Goal: Check status: Check status

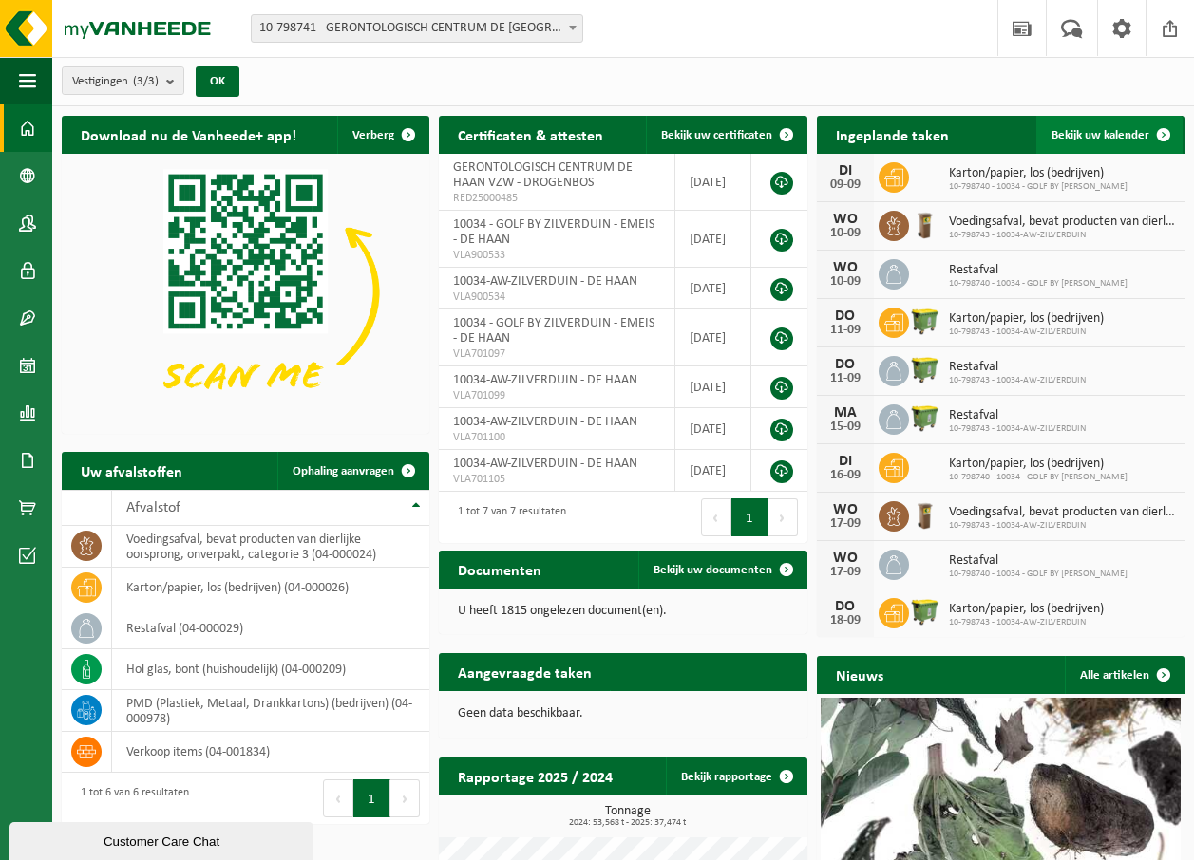
click at [1118, 133] on span "Bekijk uw kalender" at bounding box center [1100, 135] width 98 height 12
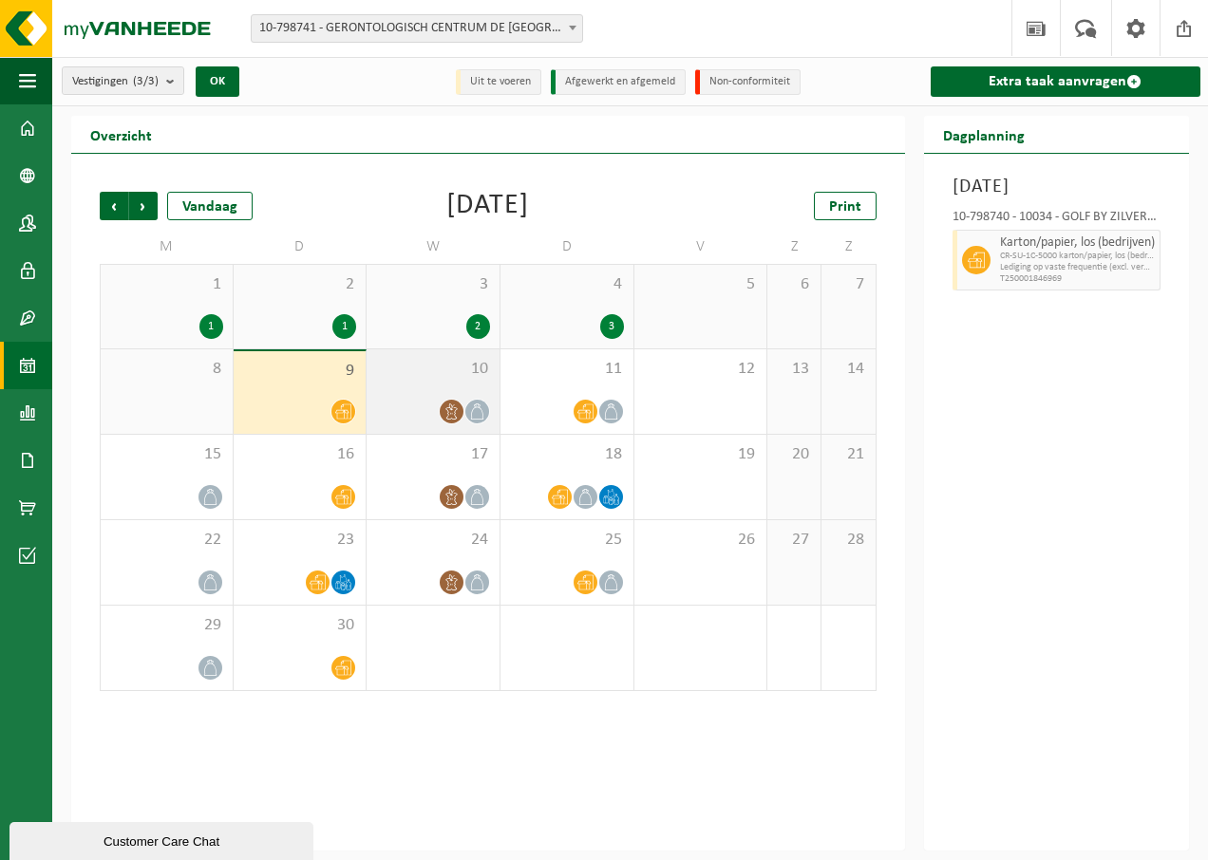
click at [445, 404] on icon at bounding box center [452, 412] width 16 height 16
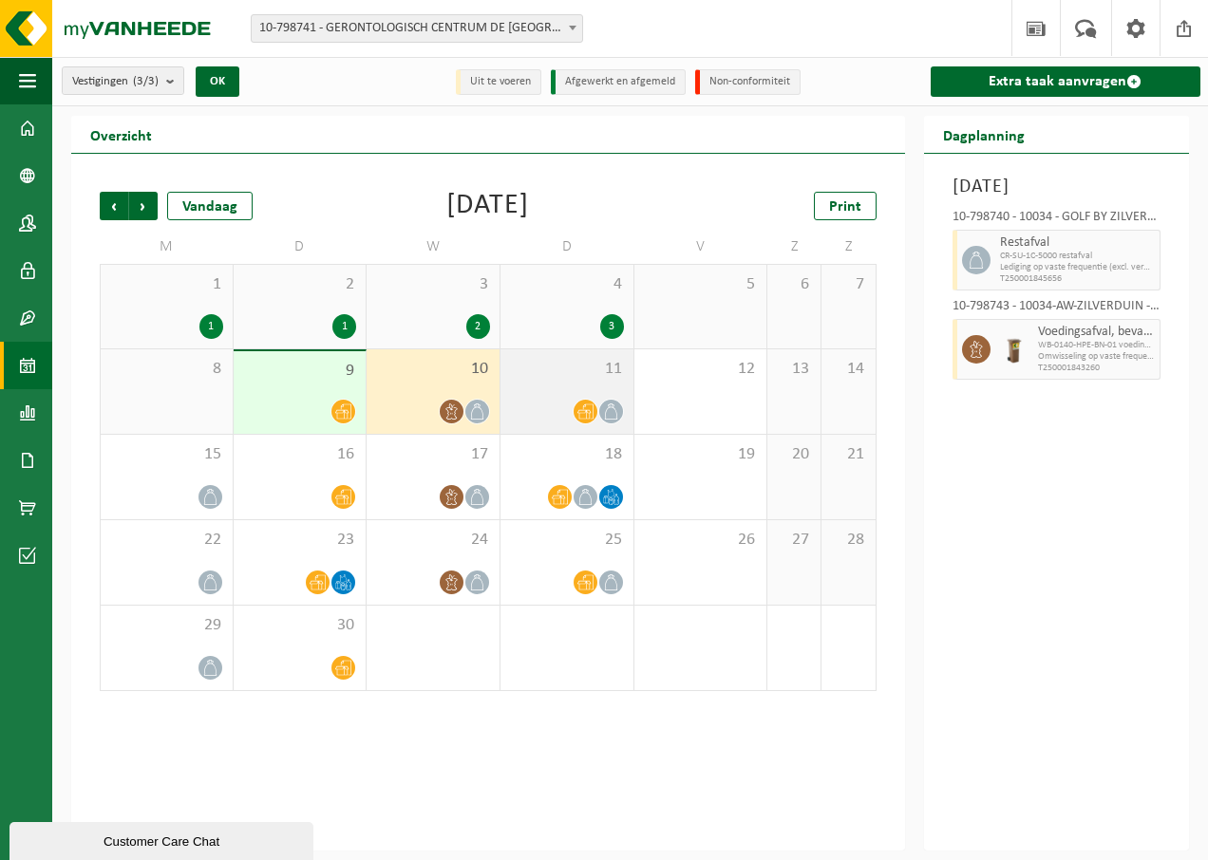
click at [587, 404] on icon at bounding box center [585, 412] width 16 height 16
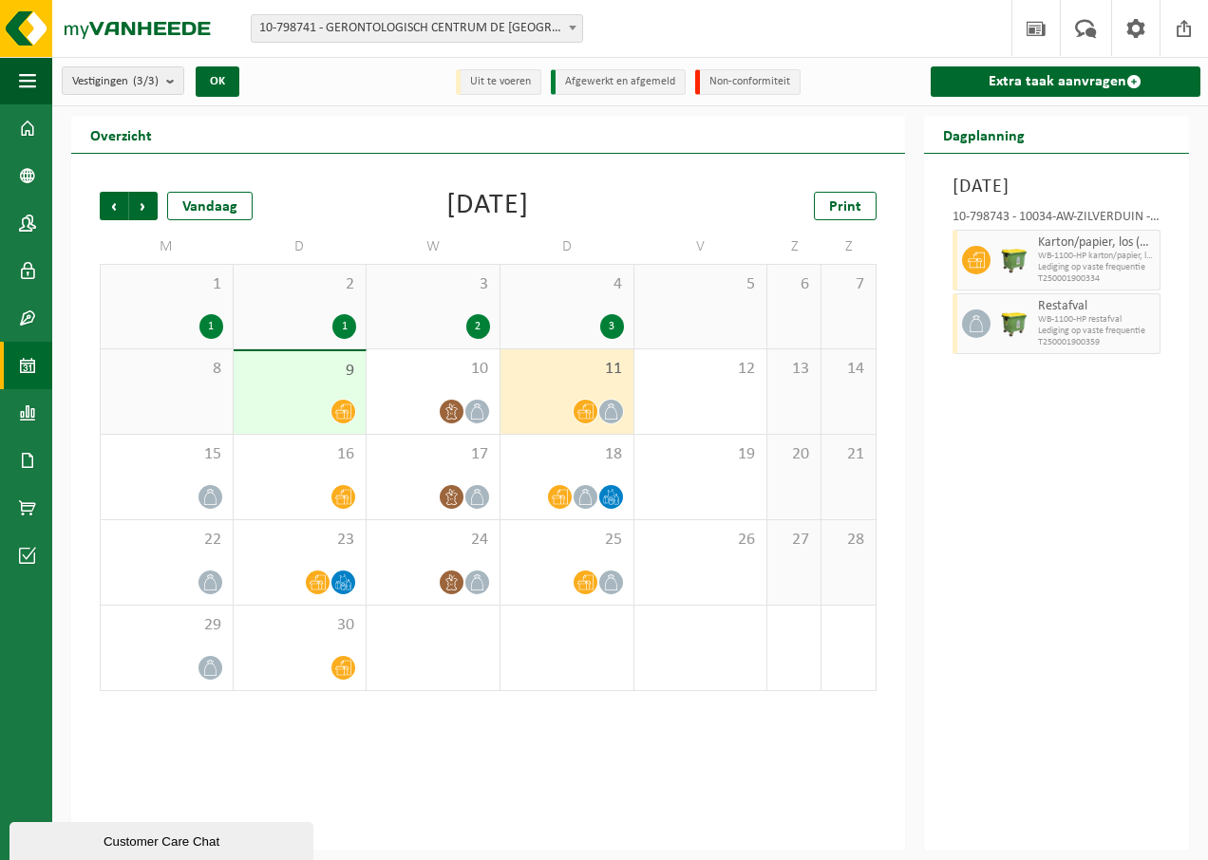
click at [178, 394] on div "8" at bounding box center [167, 391] width 132 height 85
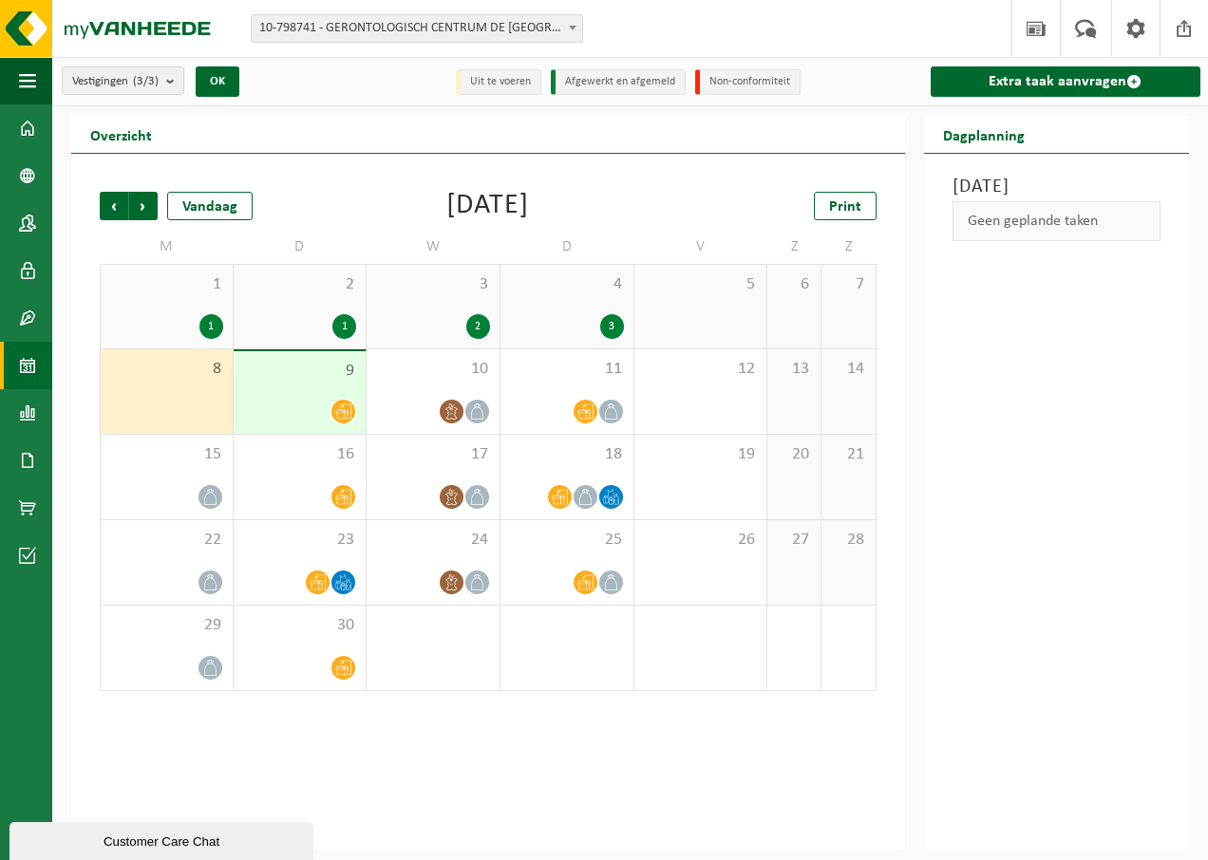
click at [294, 399] on div at bounding box center [300, 412] width 114 height 26
